Goal: Obtain resource: Download file/media

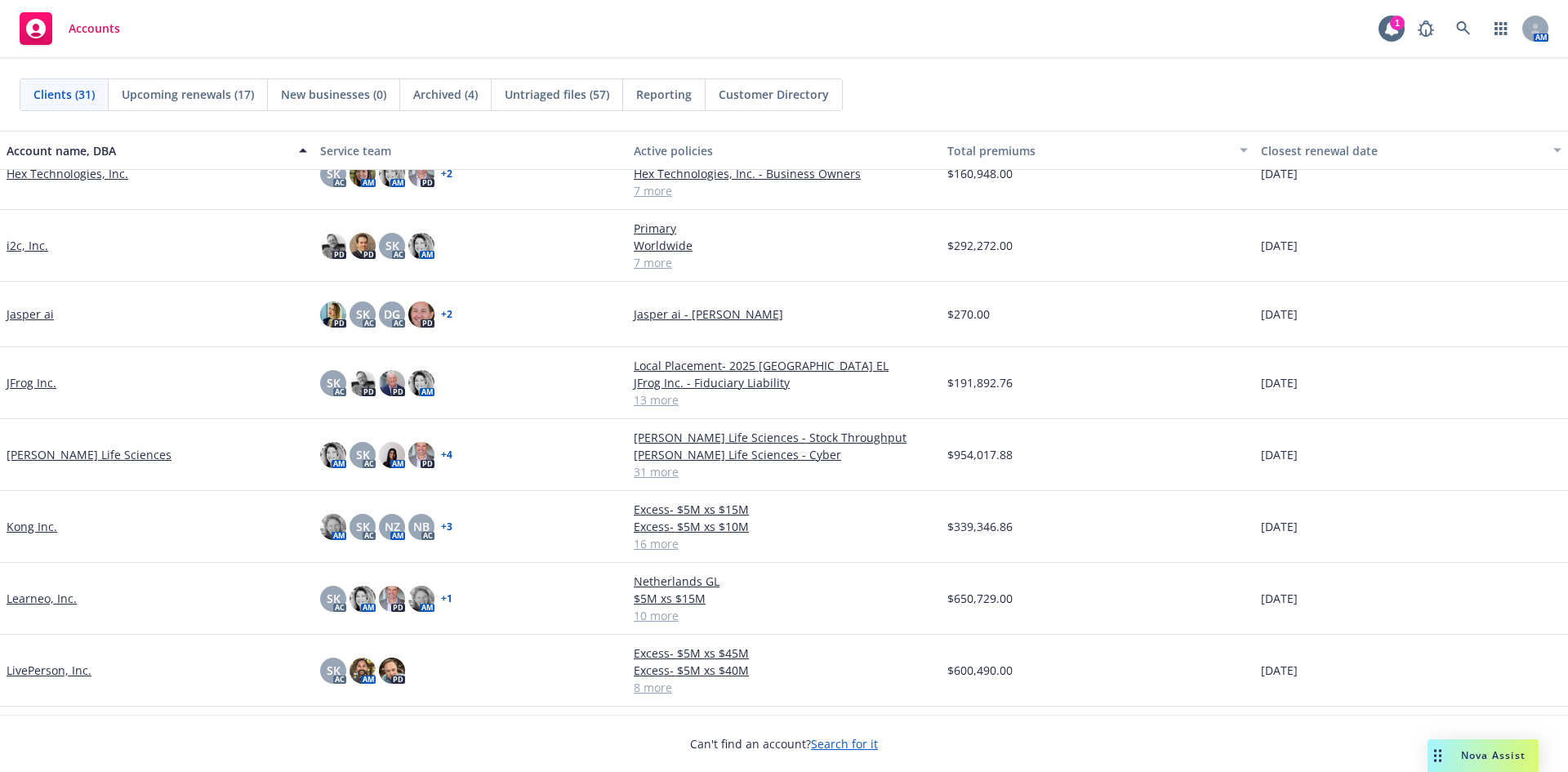
scroll to position [736, 0]
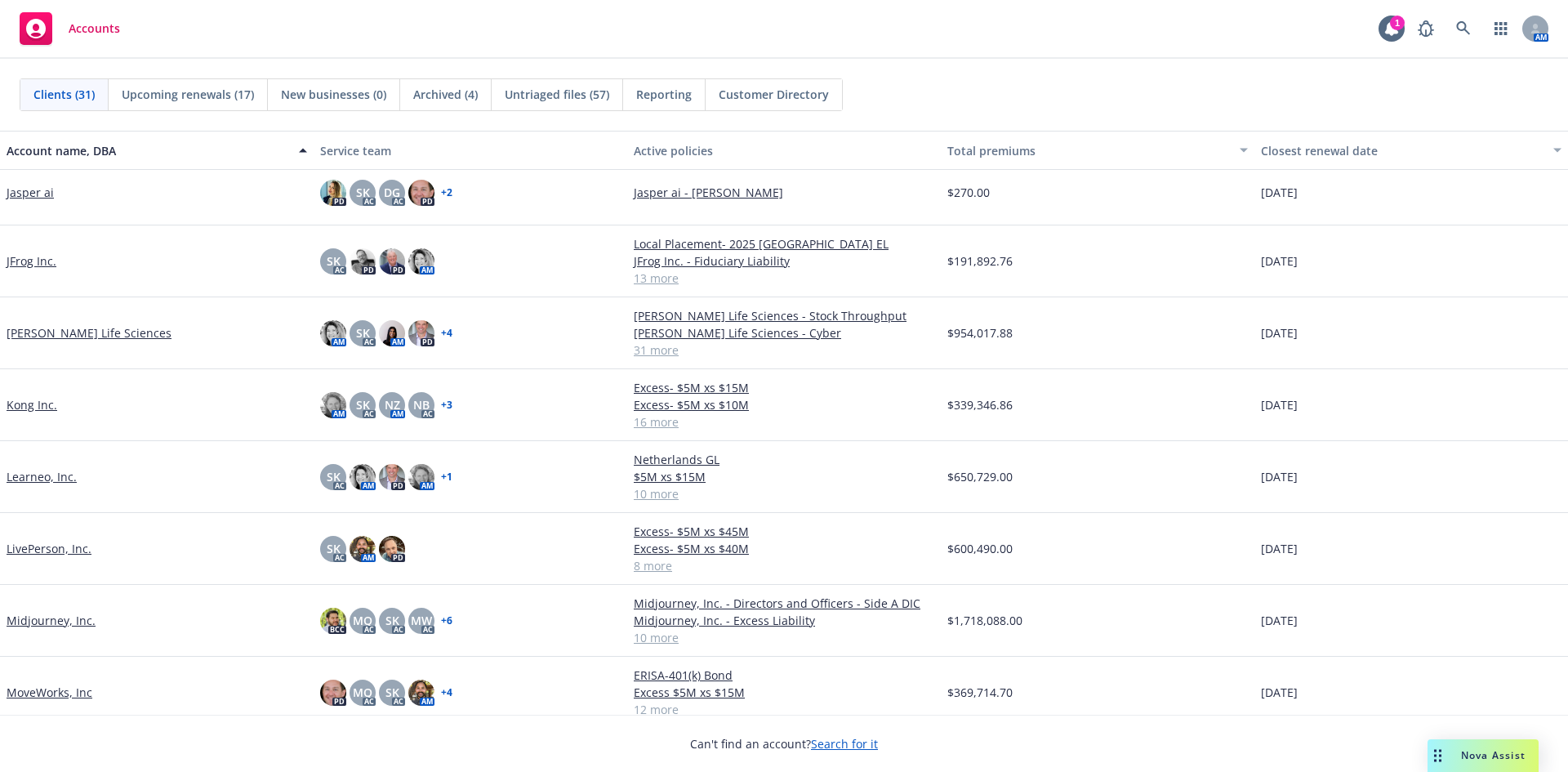
click at [41, 407] on link "Kong Inc." at bounding box center [31, 405] width 51 height 17
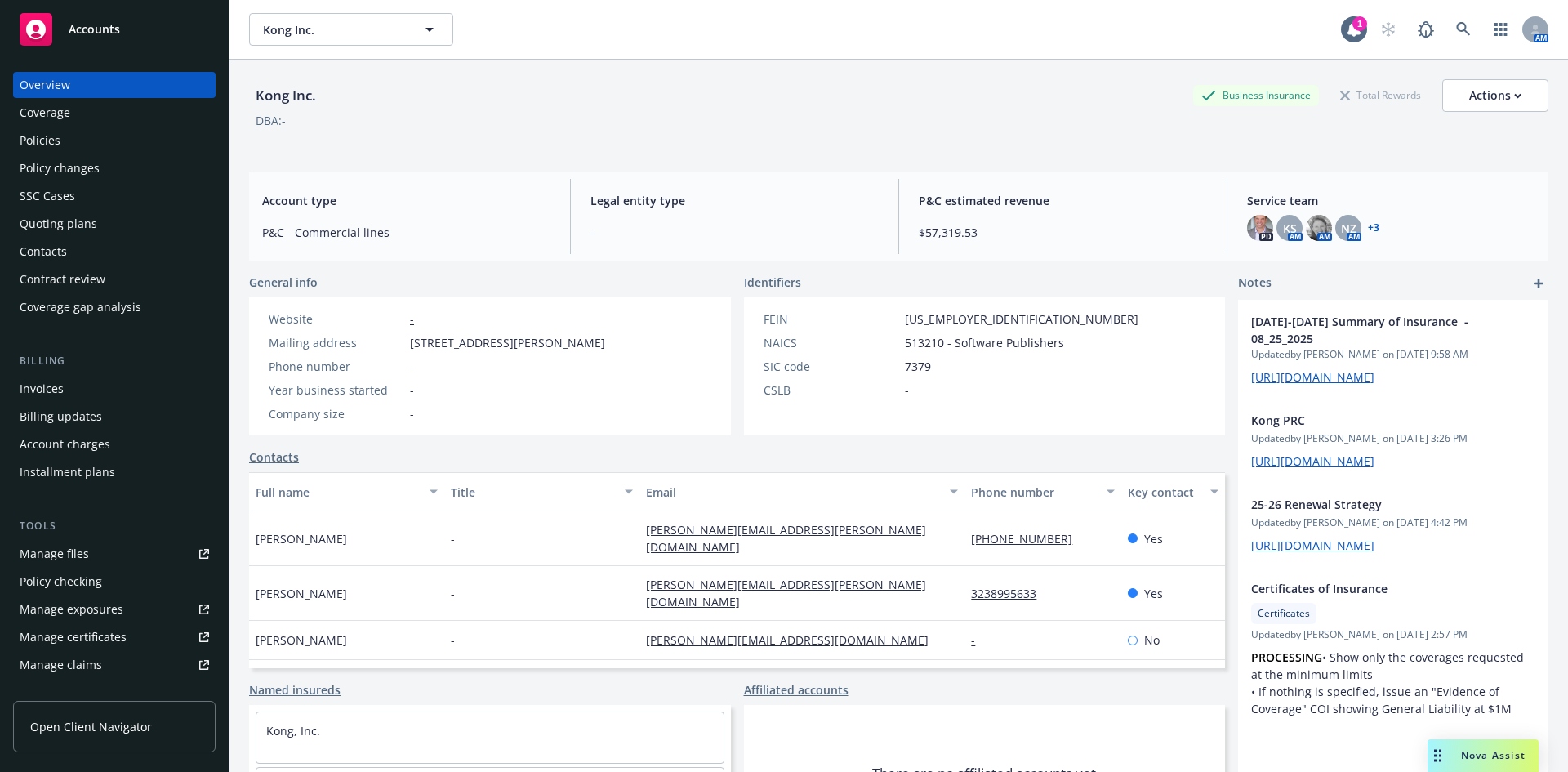
click at [61, 583] on div "Policy checking" at bounding box center [61, 581] width 82 height 26
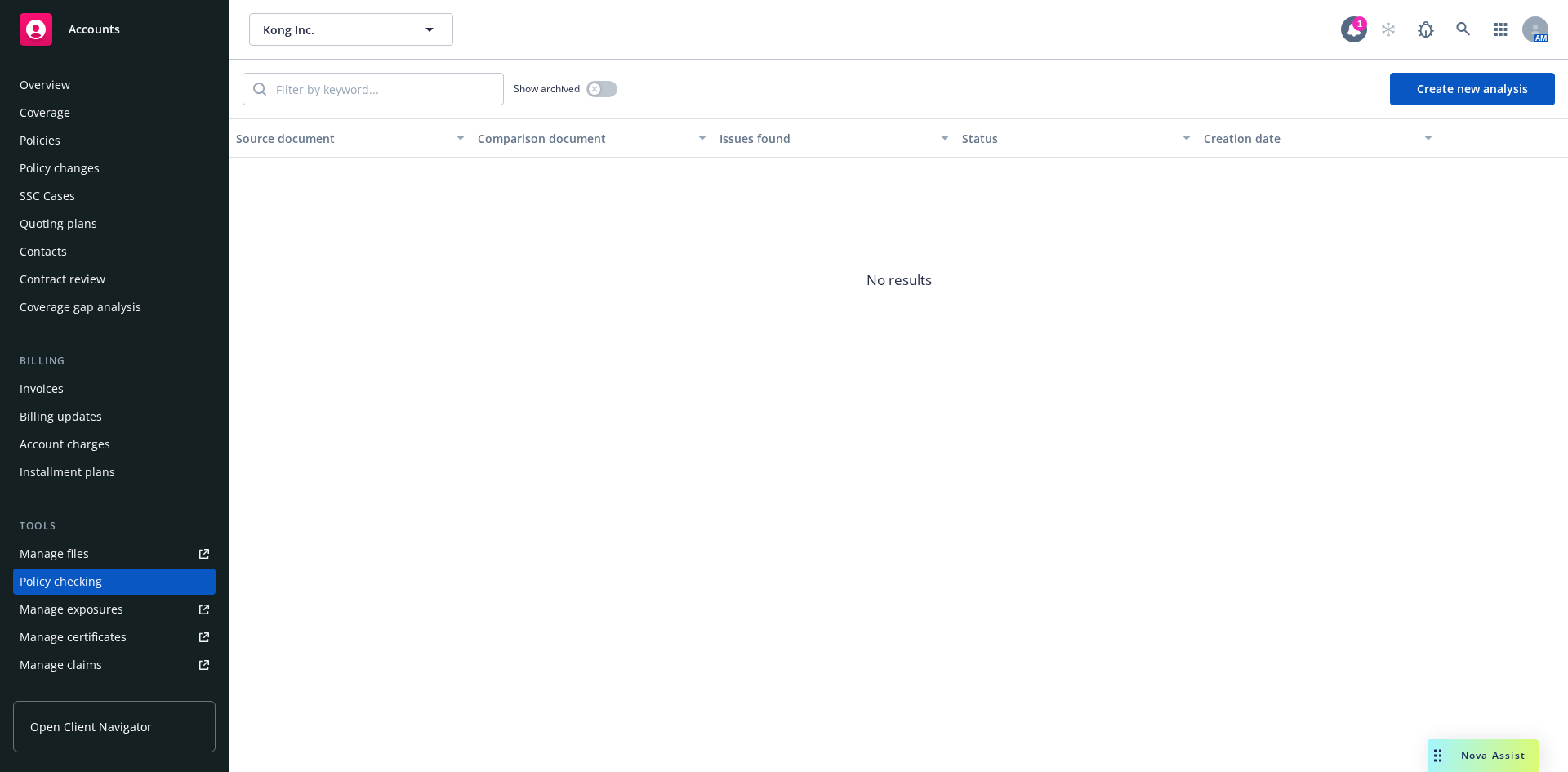
click at [51, 139] on div "Policies" at bounding box center [40, 140] width 41 height 26
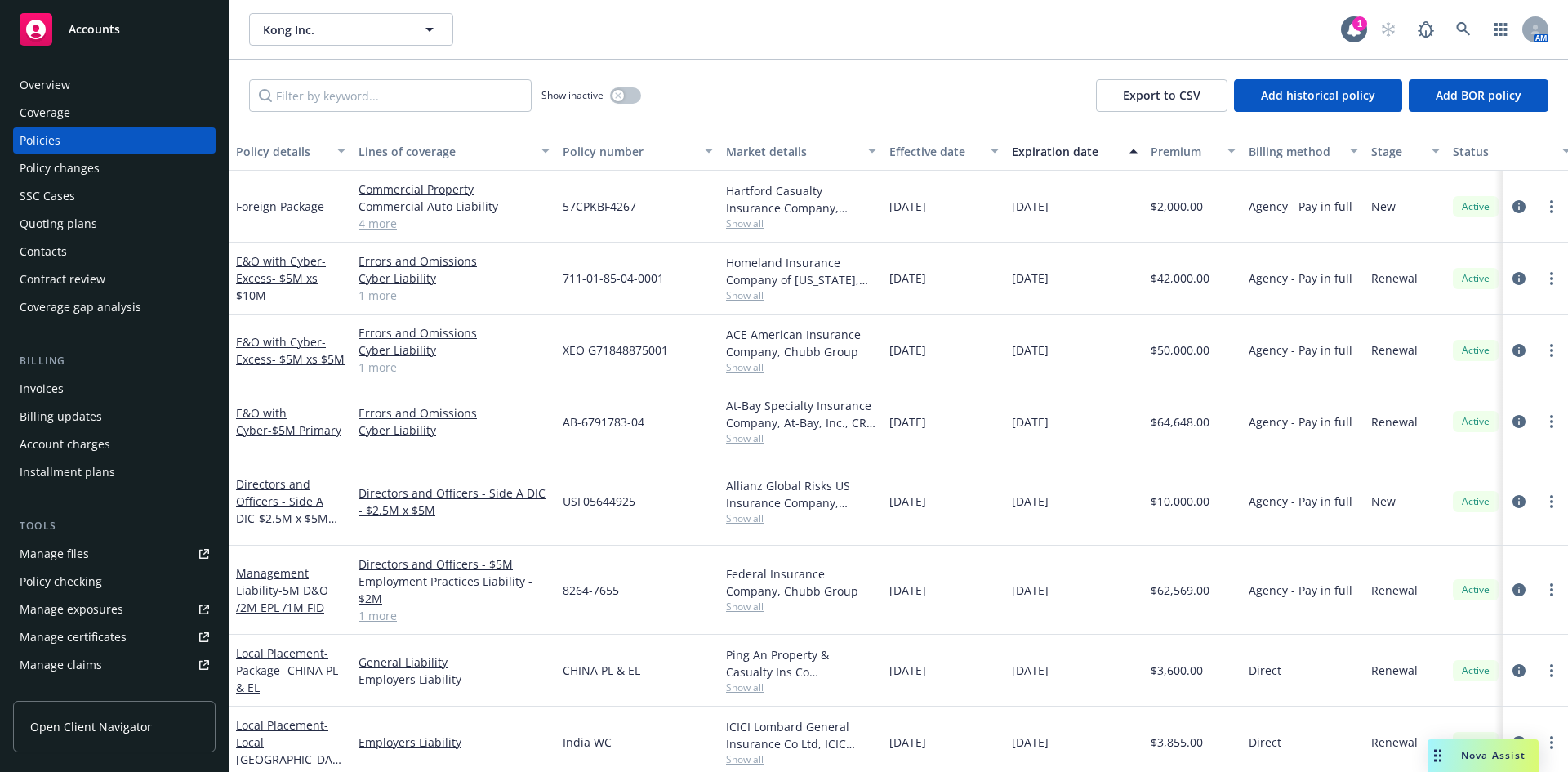
click at [115, 23] on span "Accounts" at bounding box center [94, 30] width 52 height 13
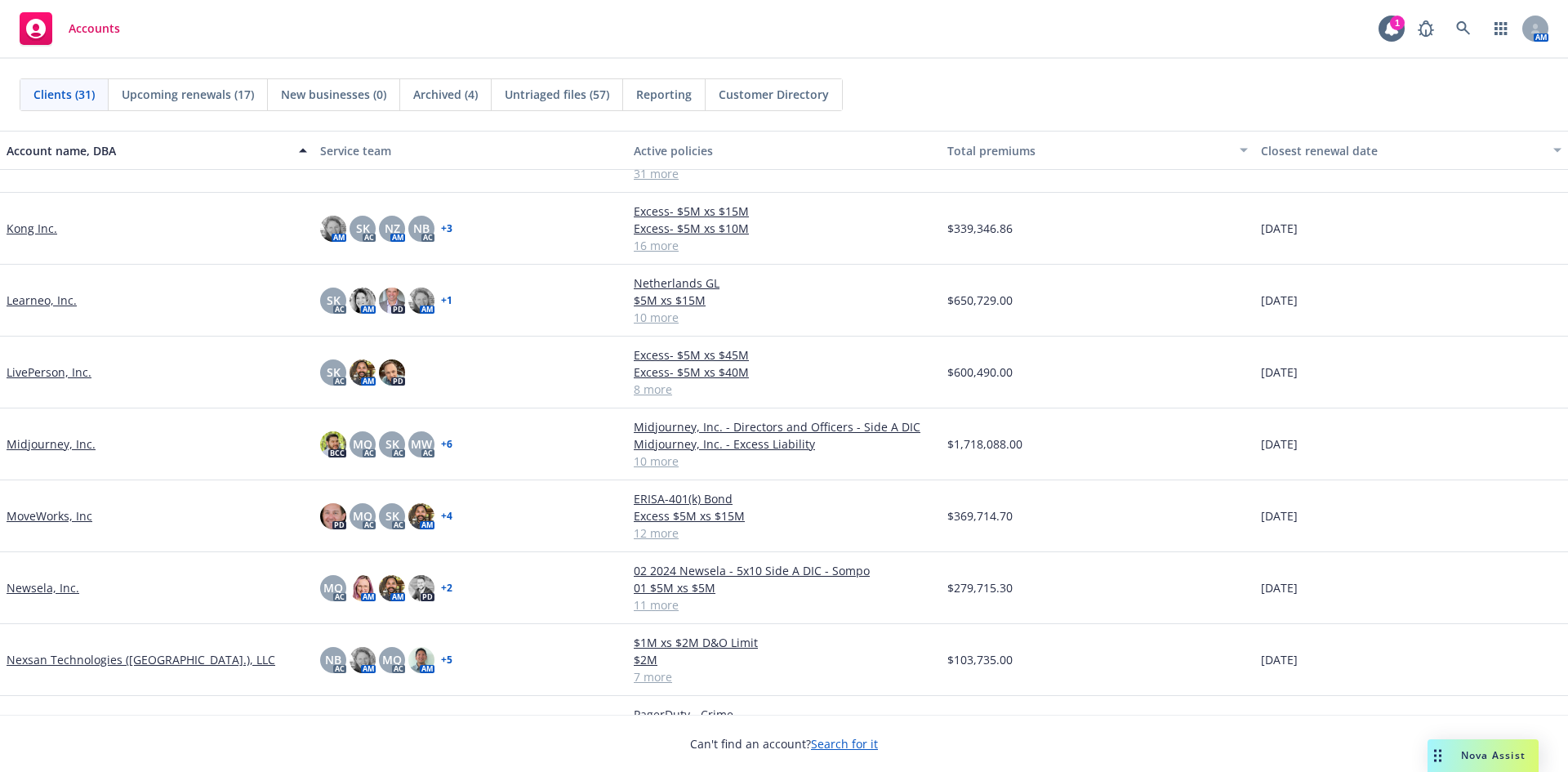
scroll to position [1144, 0]
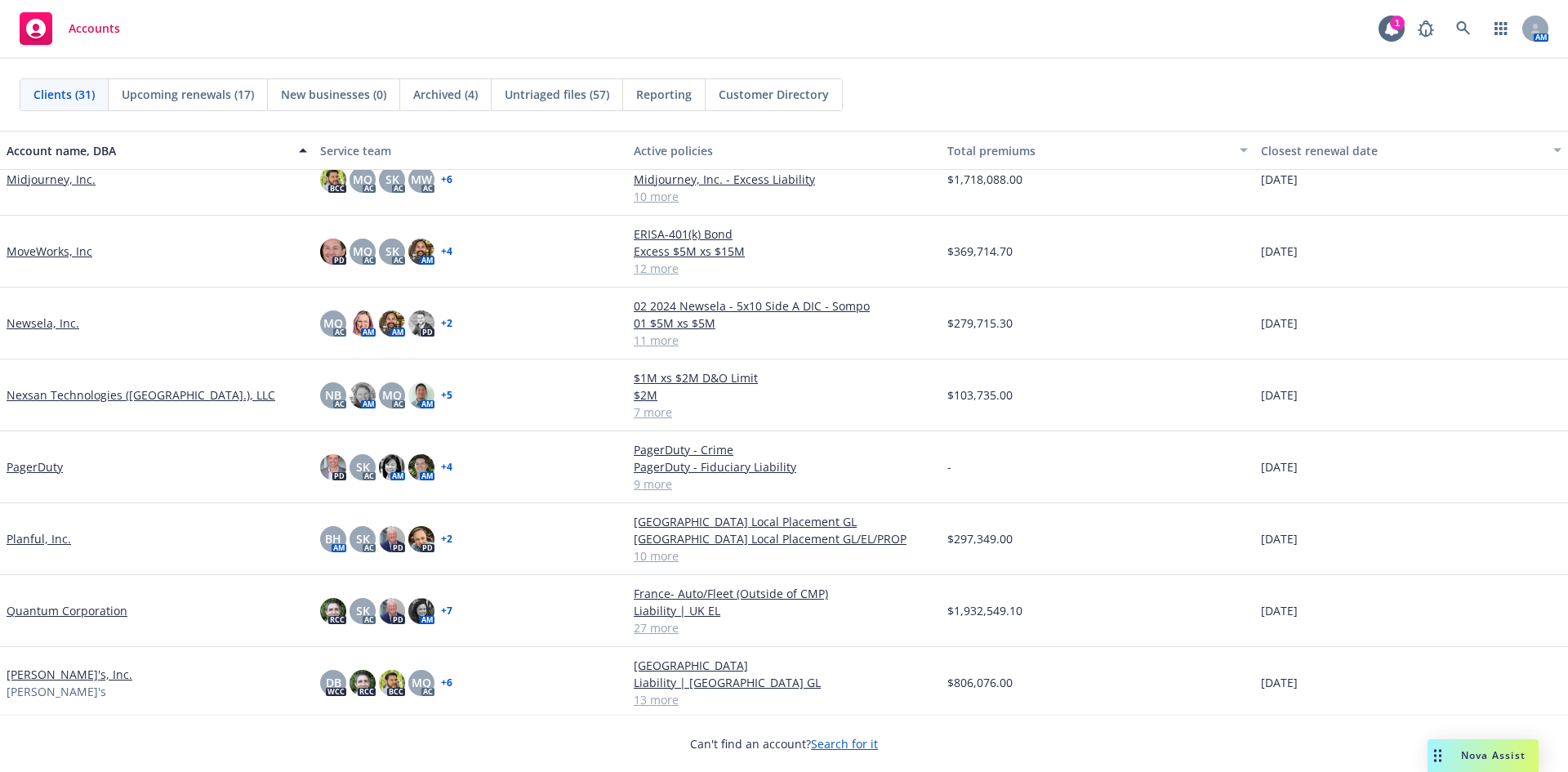
click at [29, 671] on link "Rothy's, Inc." at bounding box center [70, 675] width 126 height 17
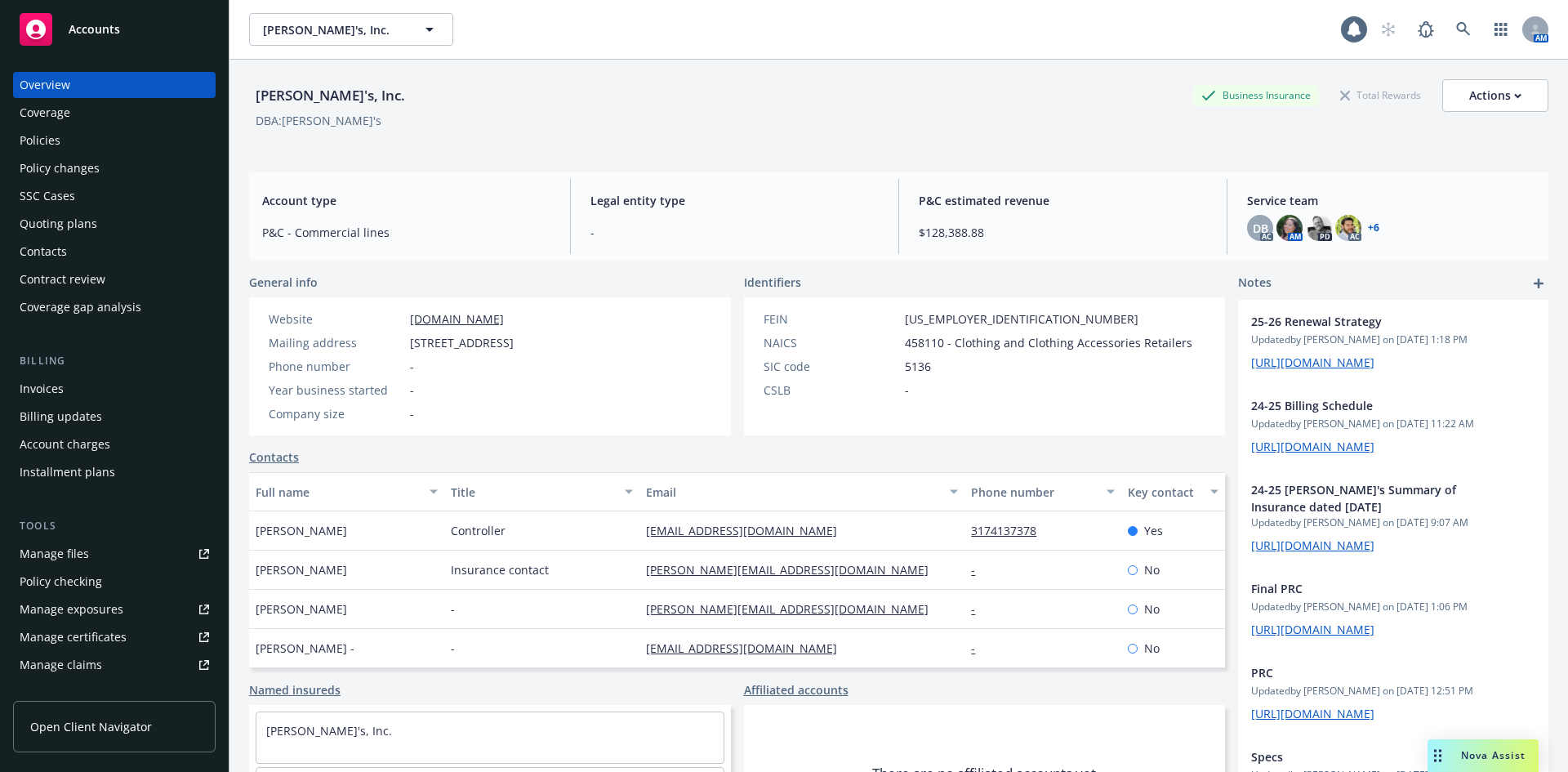
click at [43, 134] on div "Policies" at bounding box center [40, 140] width 41 height 26
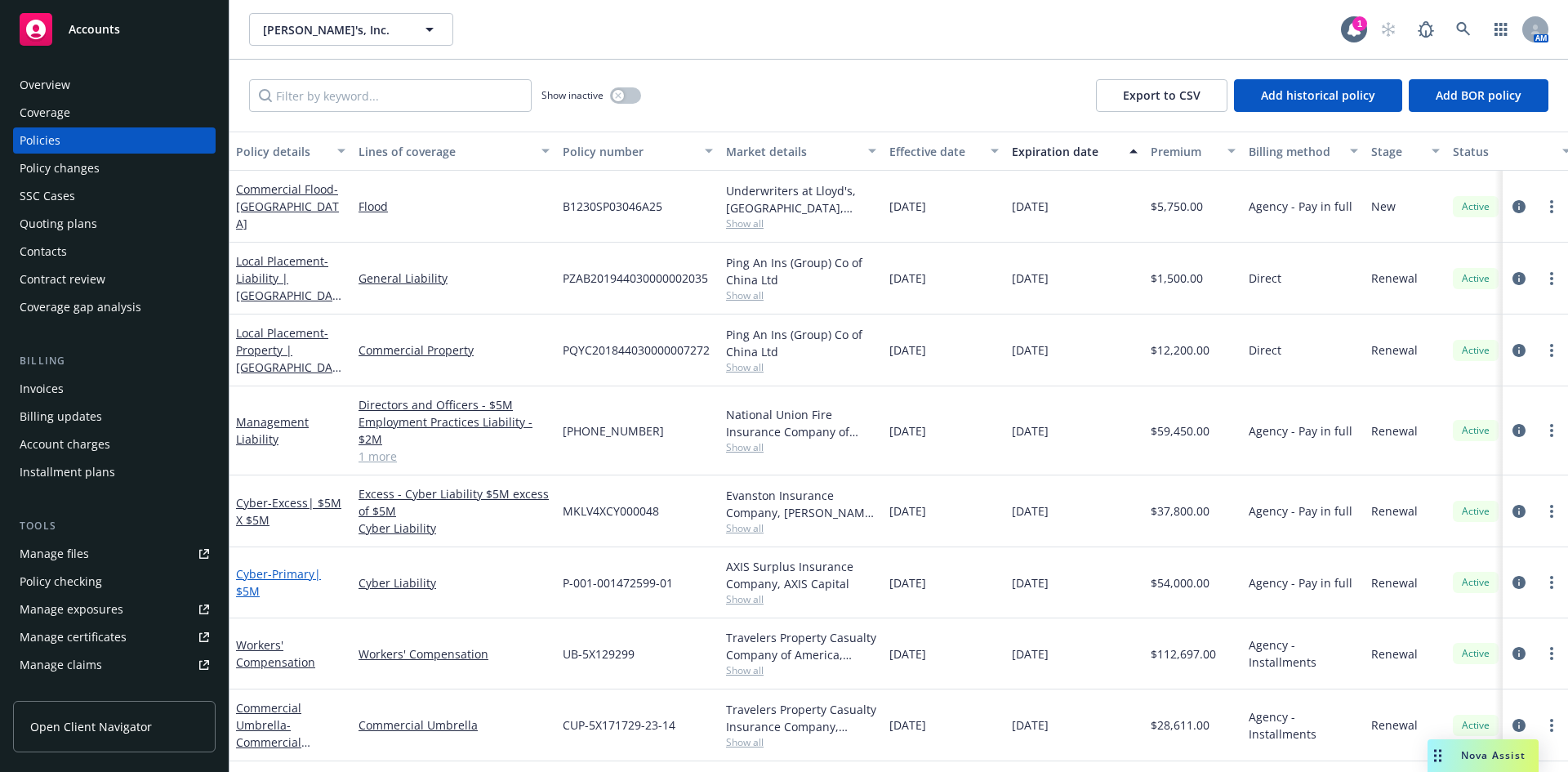
click at [258, 575] on link "Cyber - Primary| $5M" at bounding box center [278, 582] width 85 height 32
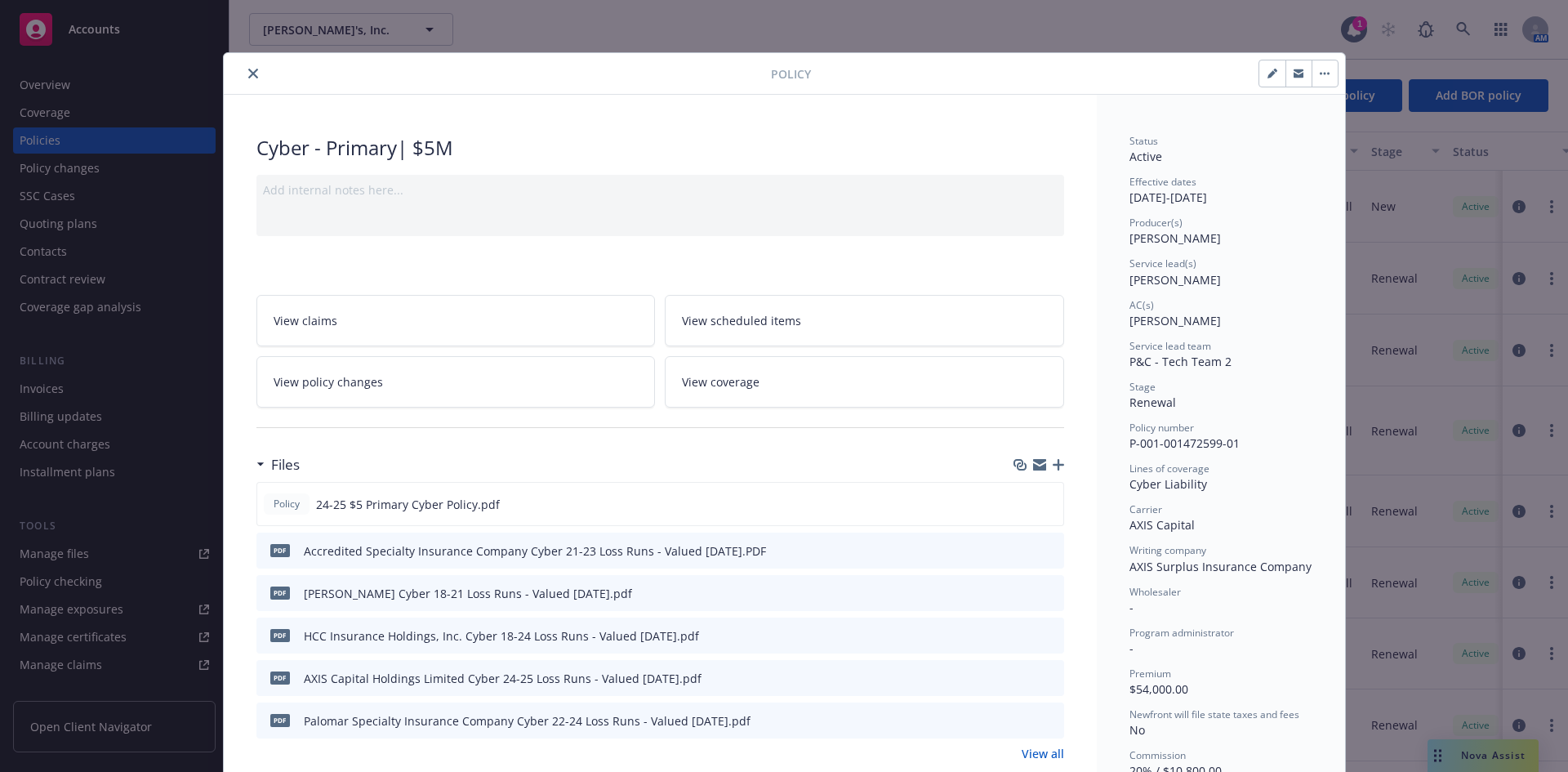
click at [248, 73] on icon "close" at bounding box center [253, 73] width 10 height 10
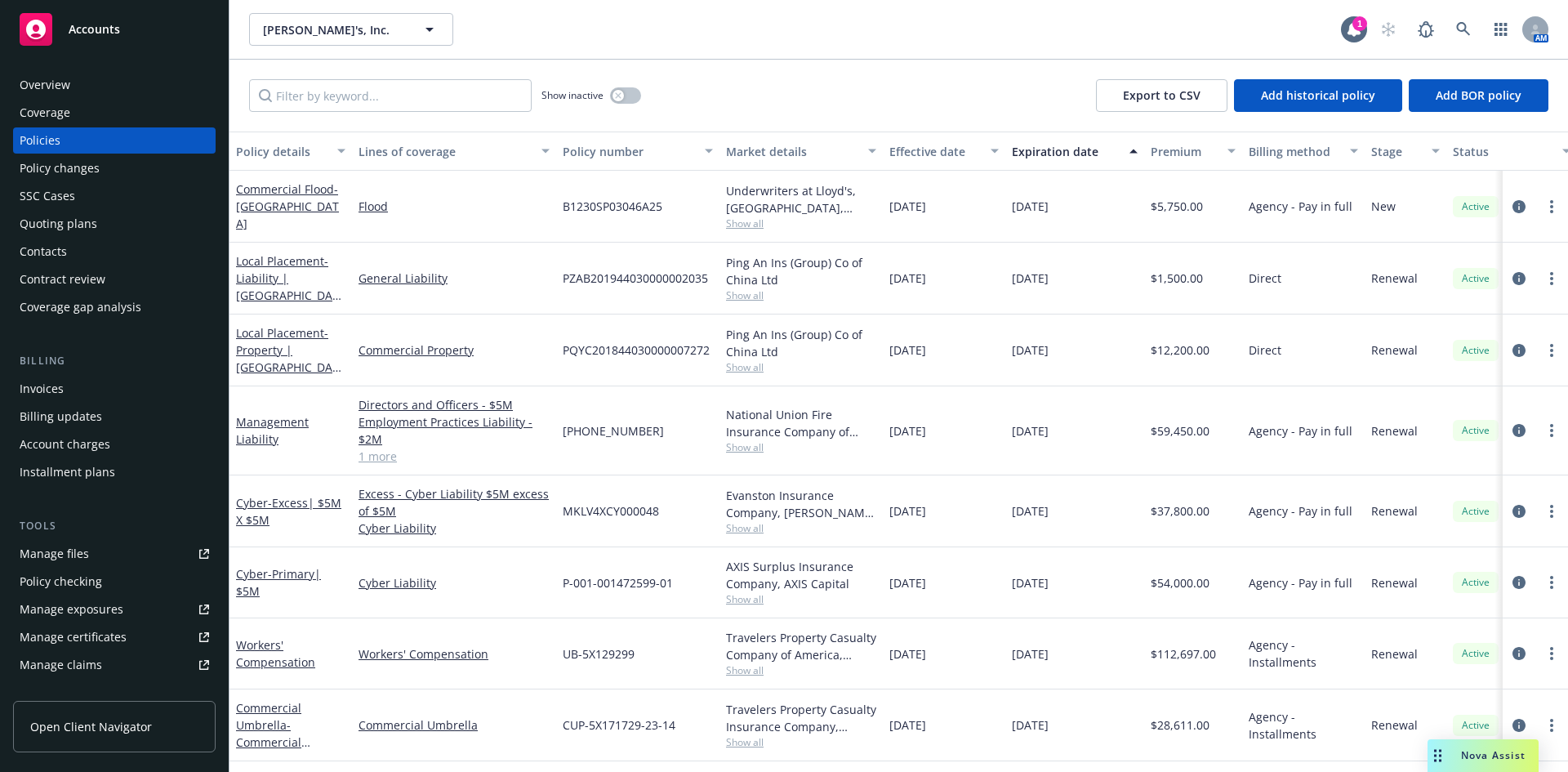
click at [81, 30] on span "Accounts" at bounding box center [94, 30] width 52 height 13
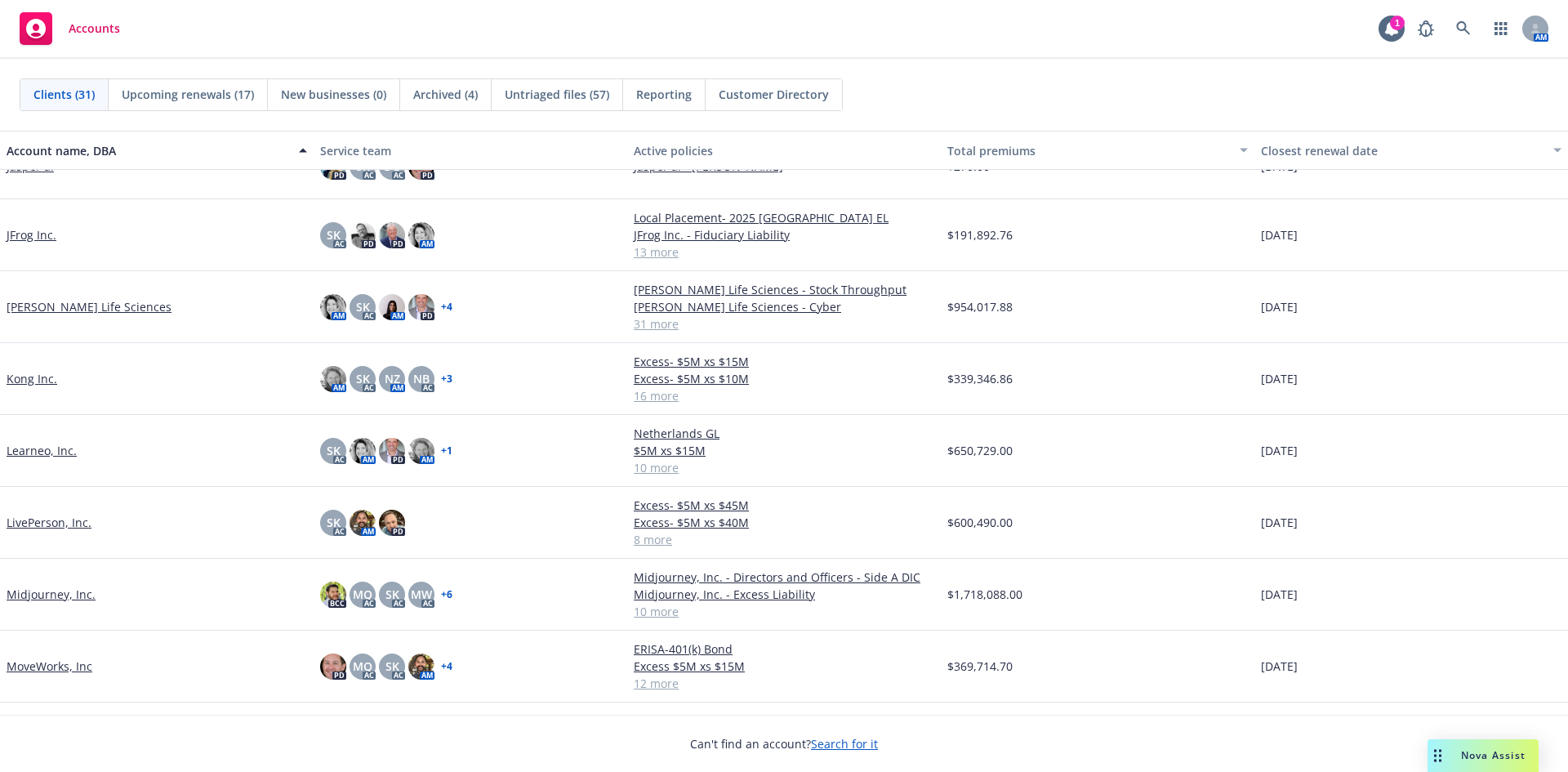
scroll to position [817, 0]
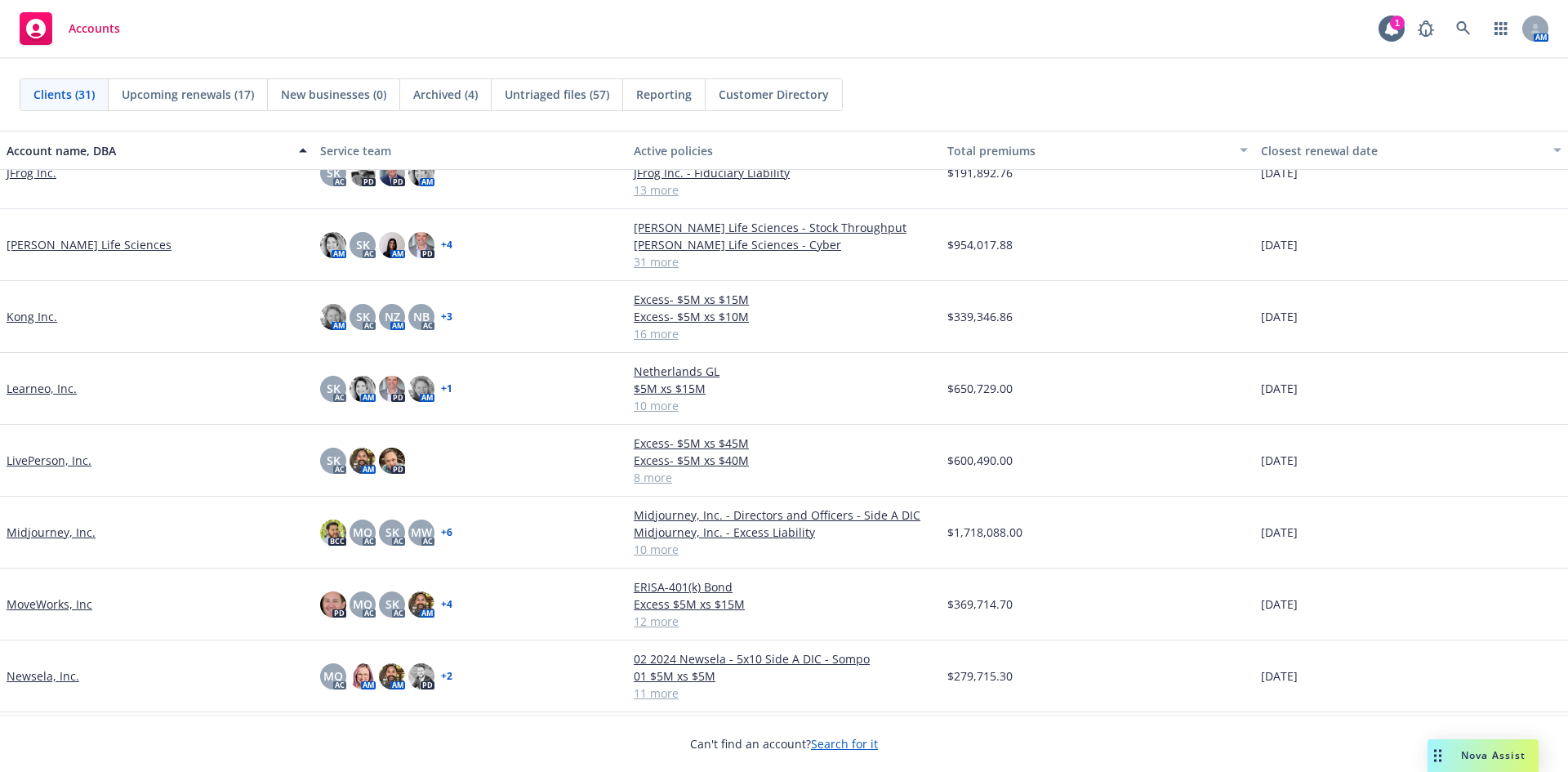
click at [58, 456] on link "LivePerson, Inc." at bounding box center [49, 460] width 85 height 17
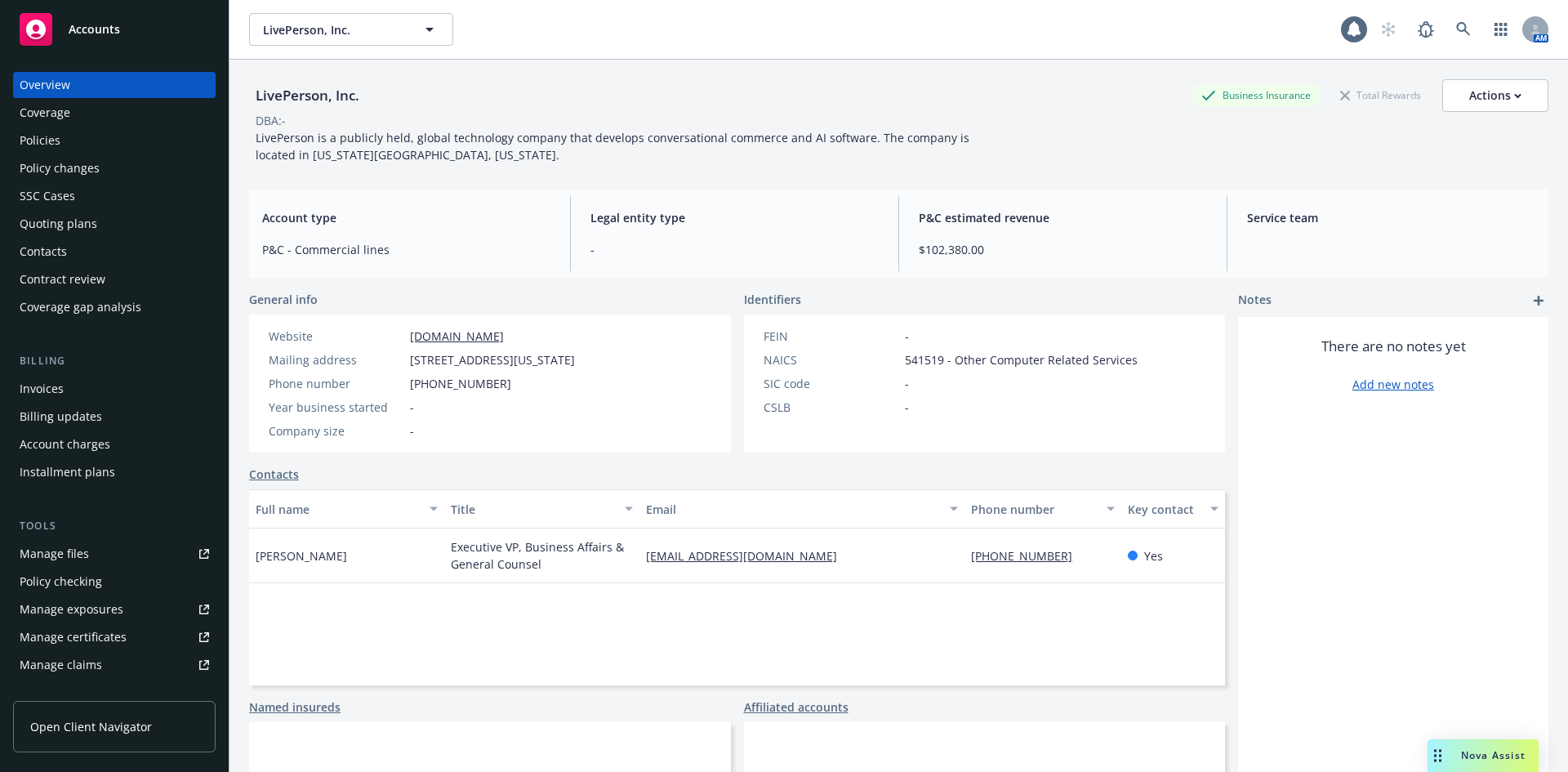
click at [52, 140] on div "Policies" at bounding box center [40, 140] width 41 height 26
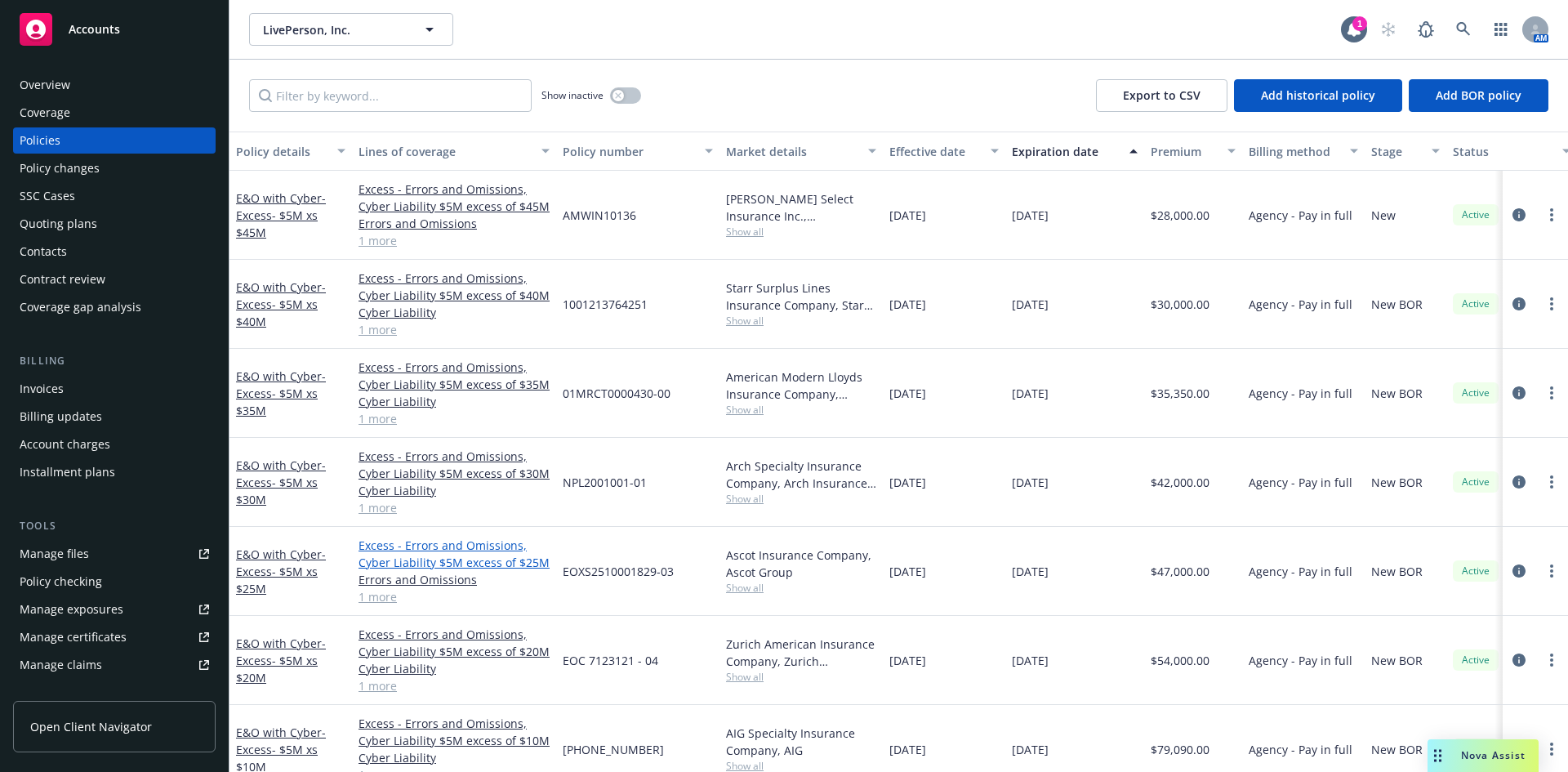
scroll to position [236, 0]
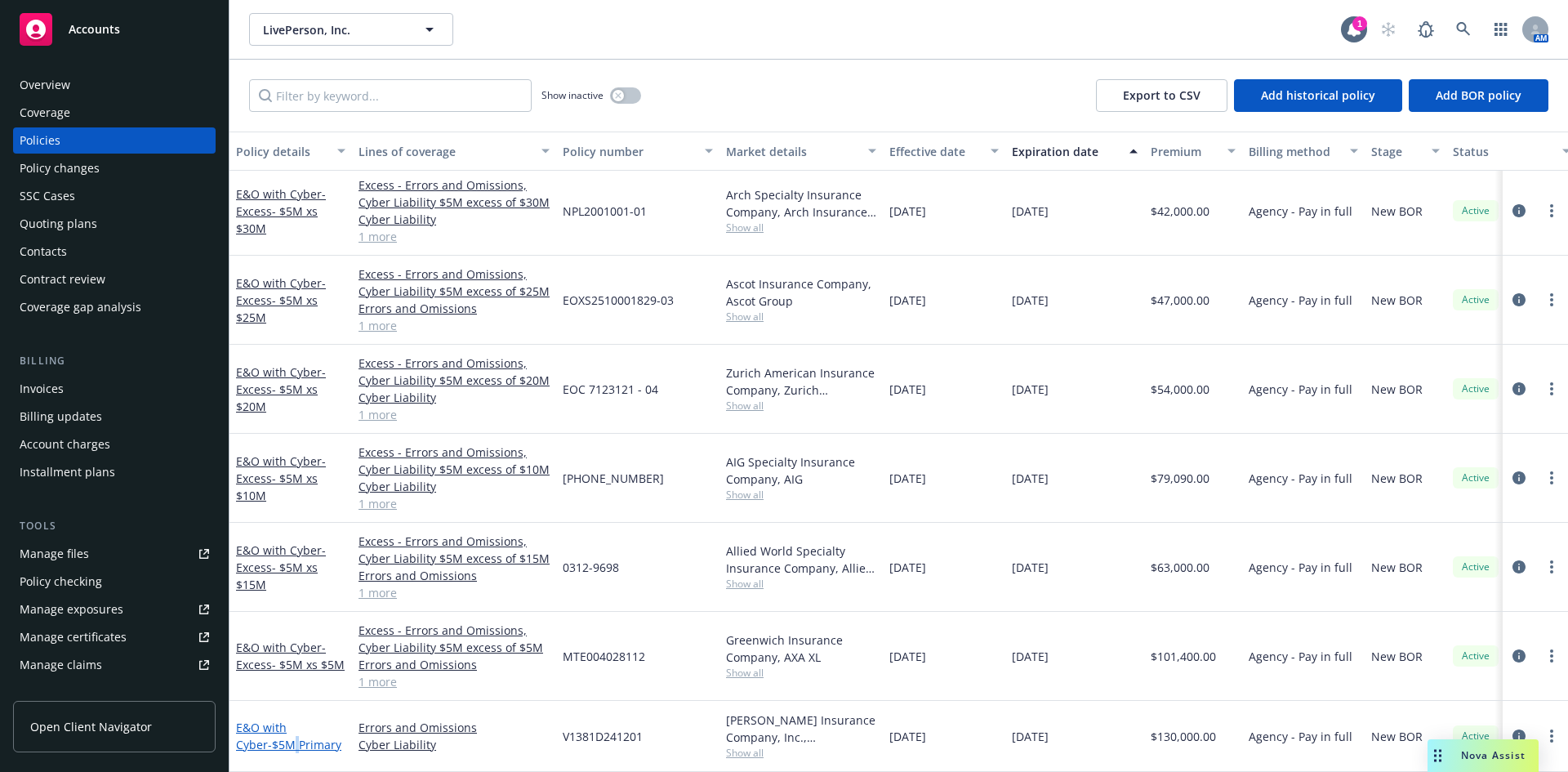
click at [268, 737] on span "- $5M Primary" at bounding box center [304, 744] width 73 height 15
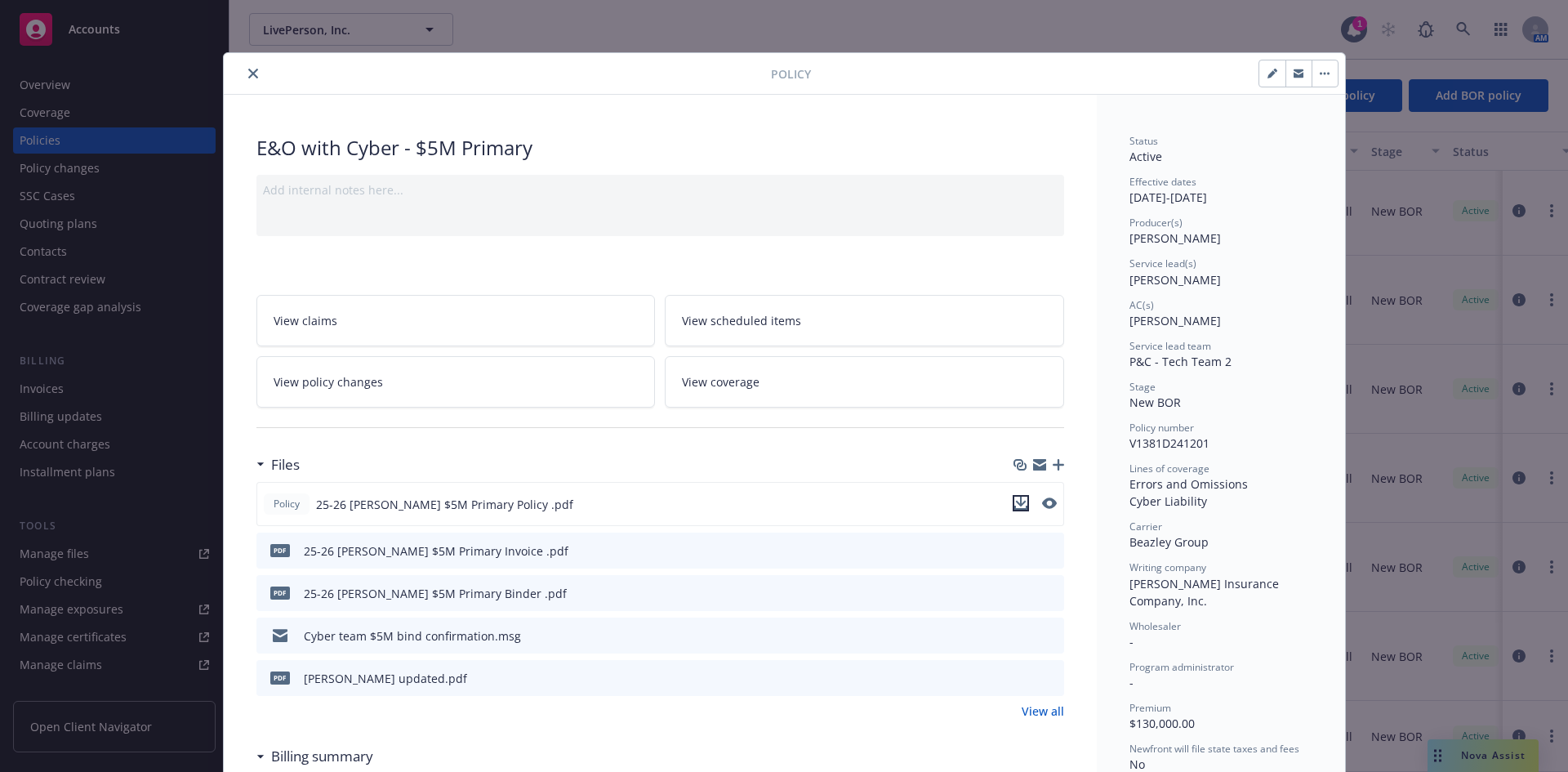
click at [1015, 502] on icon "download file" at bounding box center [1020, 502] width 10 height 10
click at [1041, 500] on icon "preview file" at bounding box center [1047, 503] width 14 height 11
click at [273, 504] on span "Policy" at bounding box center [286, 504] width 32 height 14
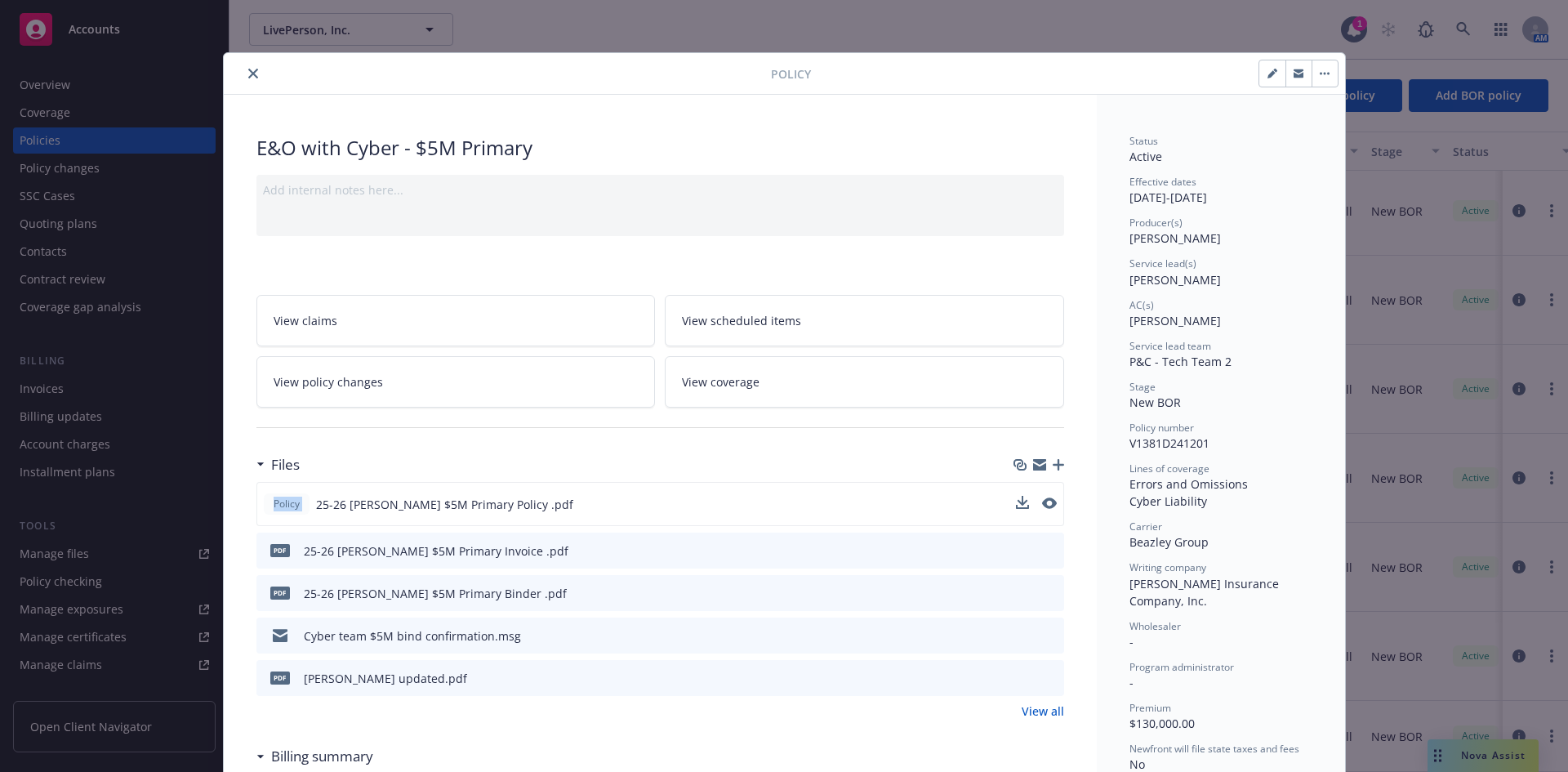
click at [273, 504] on span "Policy" at bounding box center [286, 504] width 32 height 14
click at [1029, 703] on link "View all" at bounding box center [1042, 711] width 43 height 17
